Goal: Task Accomplishment & Management: Use online tool/utility

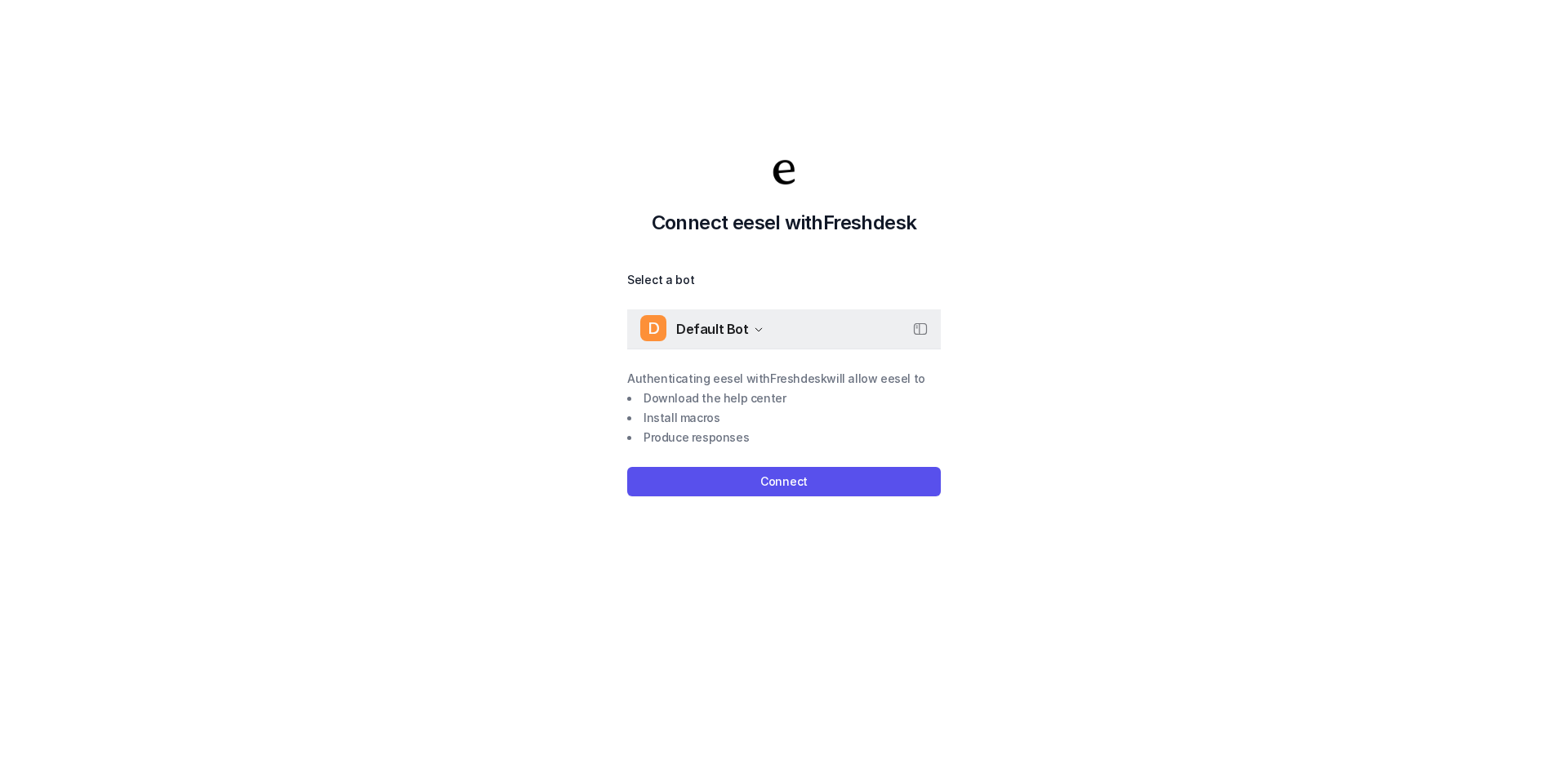
click at [745, 328] on div "D Default Bot" at bounding box center [702, 329] width 123 height 24
click at [745, 481] on div "Select a bot D Default Bot D Default Bot Authenticating eesel with Freshdesk wi…" at bounding box center [784, 383] width 314 height 226
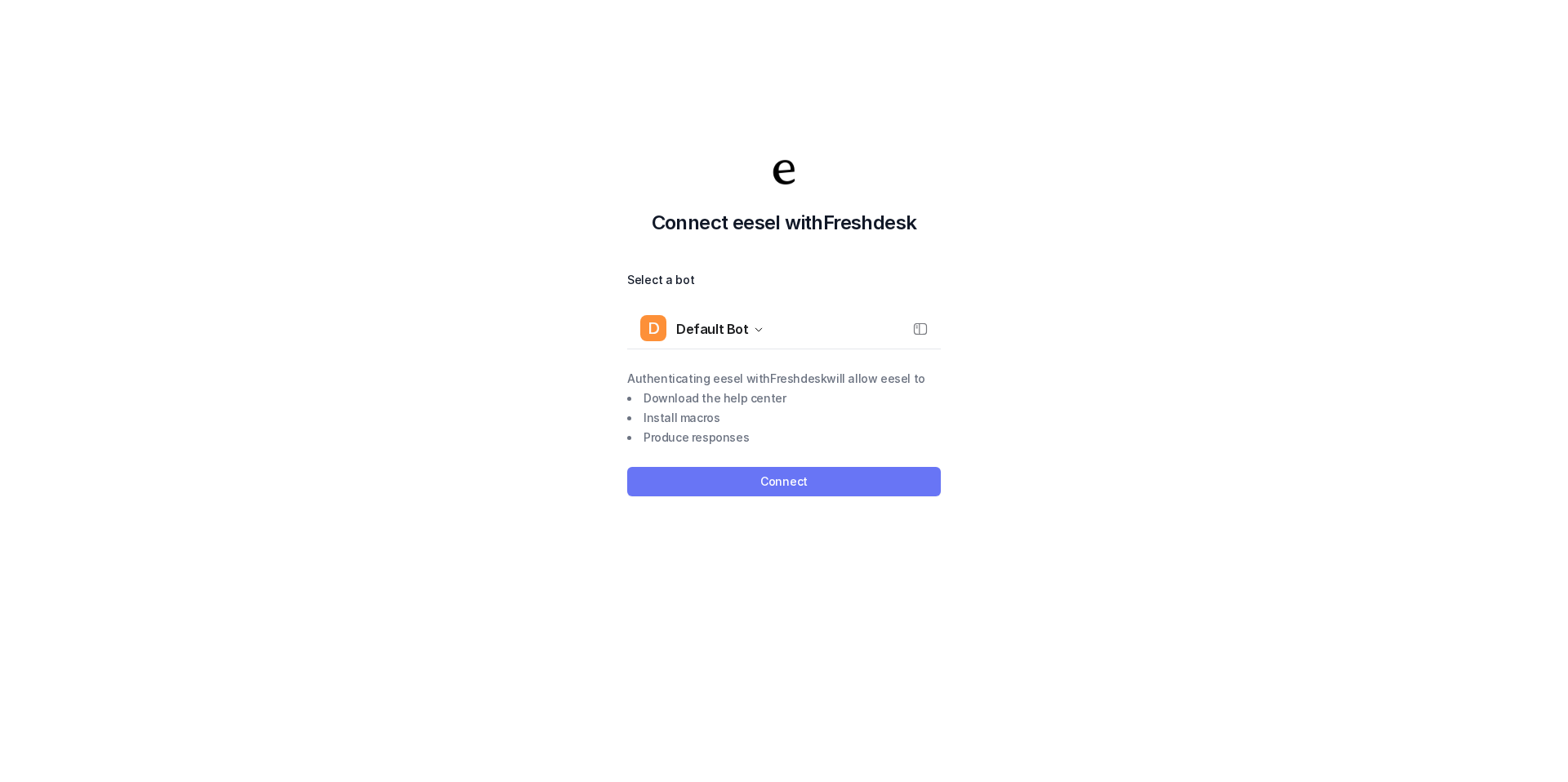
click at [735, 482] on button "Connect" at bounding box center [784, 481] width 314 height 29
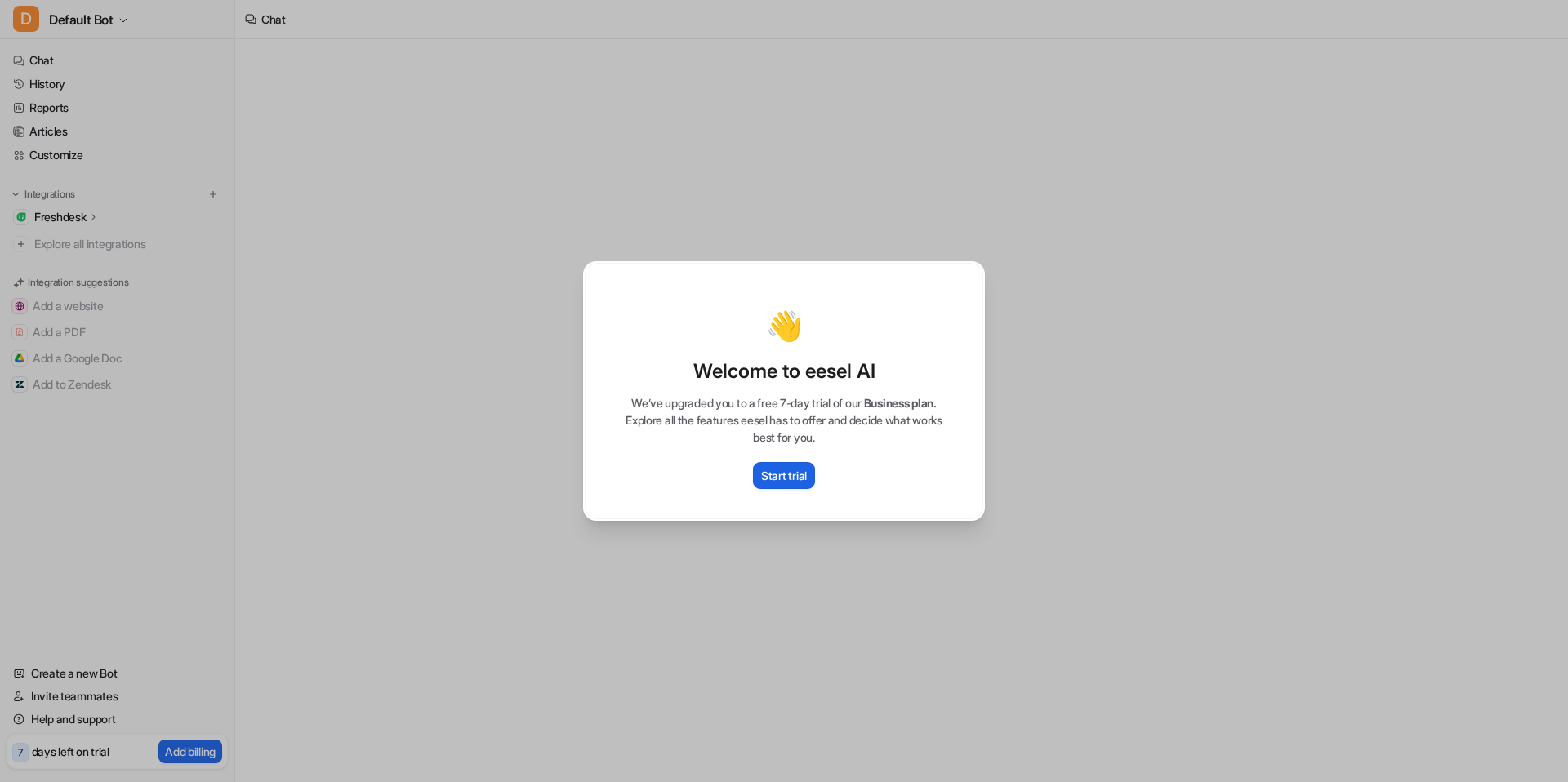
click at [768, 474] on p "Start trial" at bounding box center [784, 476] width 46 height 17
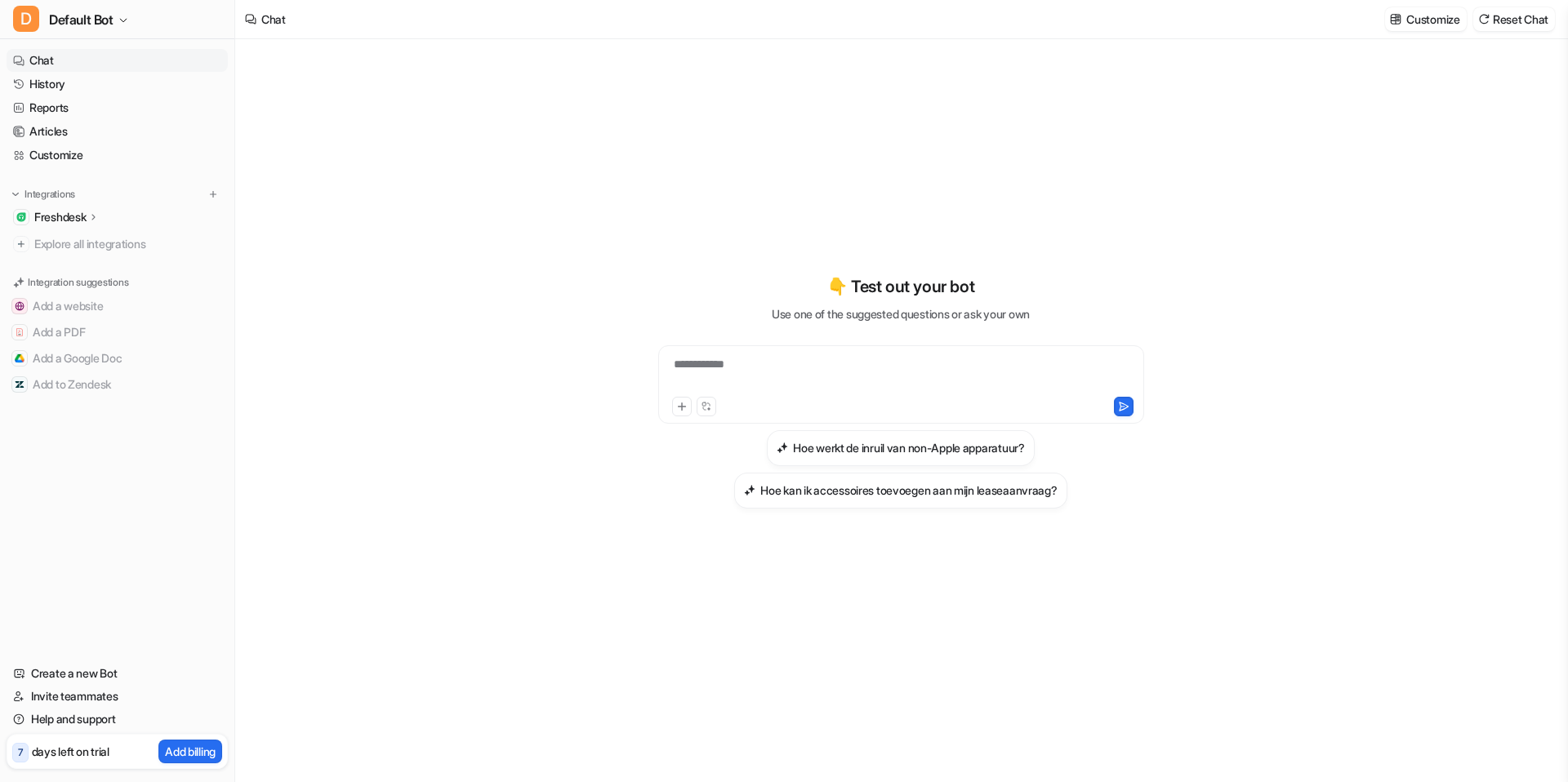
click at [71, 217] on p "Freshdesk" at bounding box center [60, 217] width 51 height 16
click at [91, 246] on p "Overview" at bounding box center [71, 240] width 49 height 16
